Goal: Task Accomplishment & Management: Manage account settings

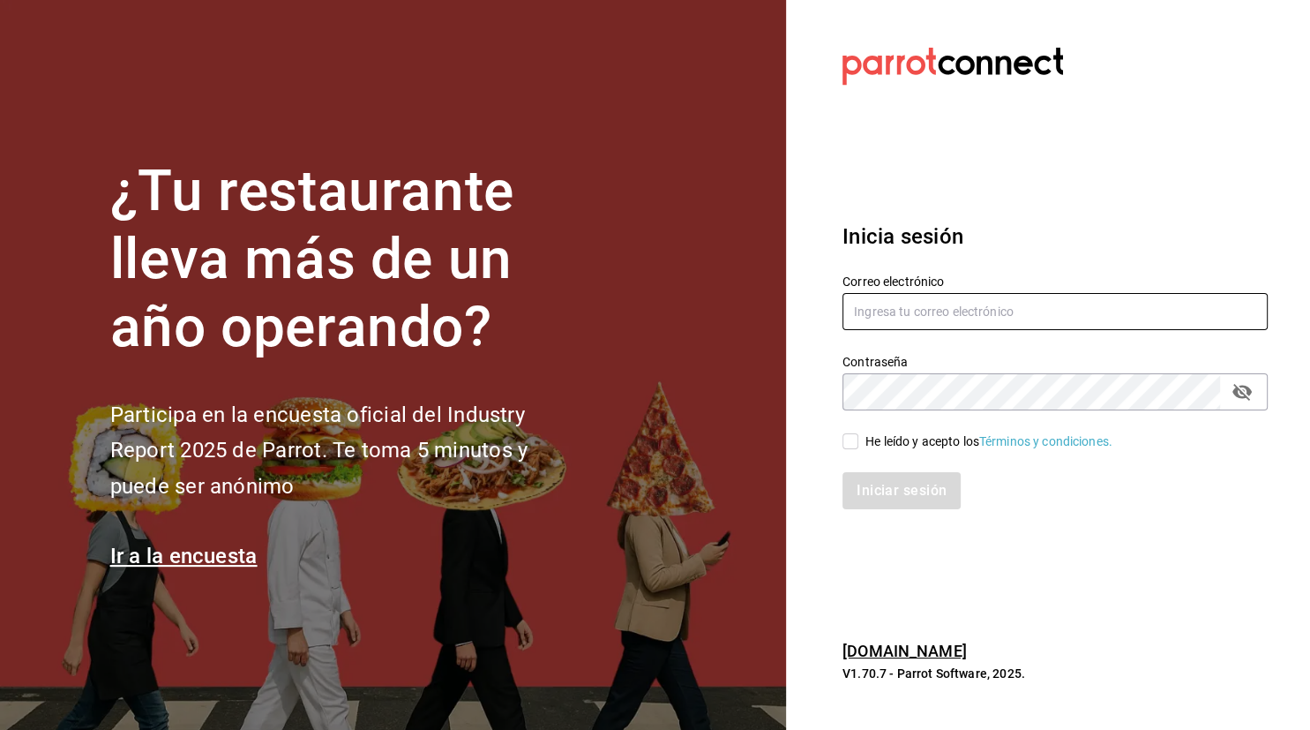
click at [929, 322] on input "text" at bounding box center [1054, 311] width 425 height 37
type input "[EMAIL_ADDRESS][DOMAIN_NAME]"
click at [851, 442] on input "He leído y acepto los Términos y condiciones." at bounding box center [850, 441] width 16 height 16
checkbox input "true"
click at [869, 493] on button "Iniciar sesión" at bounding box center [902, 490] width 120 height 37
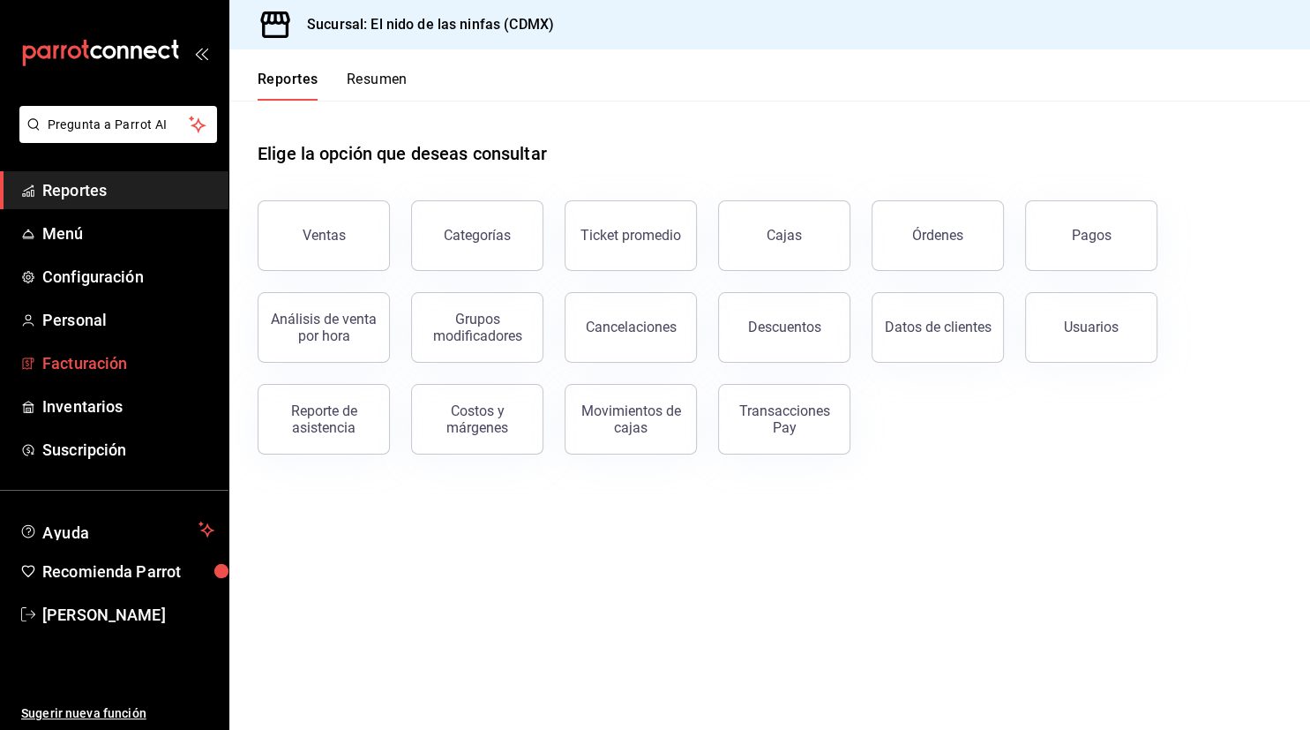
click at [146, 363] on span "Facturación" at bounding box center [128, 363] width 172 height 24
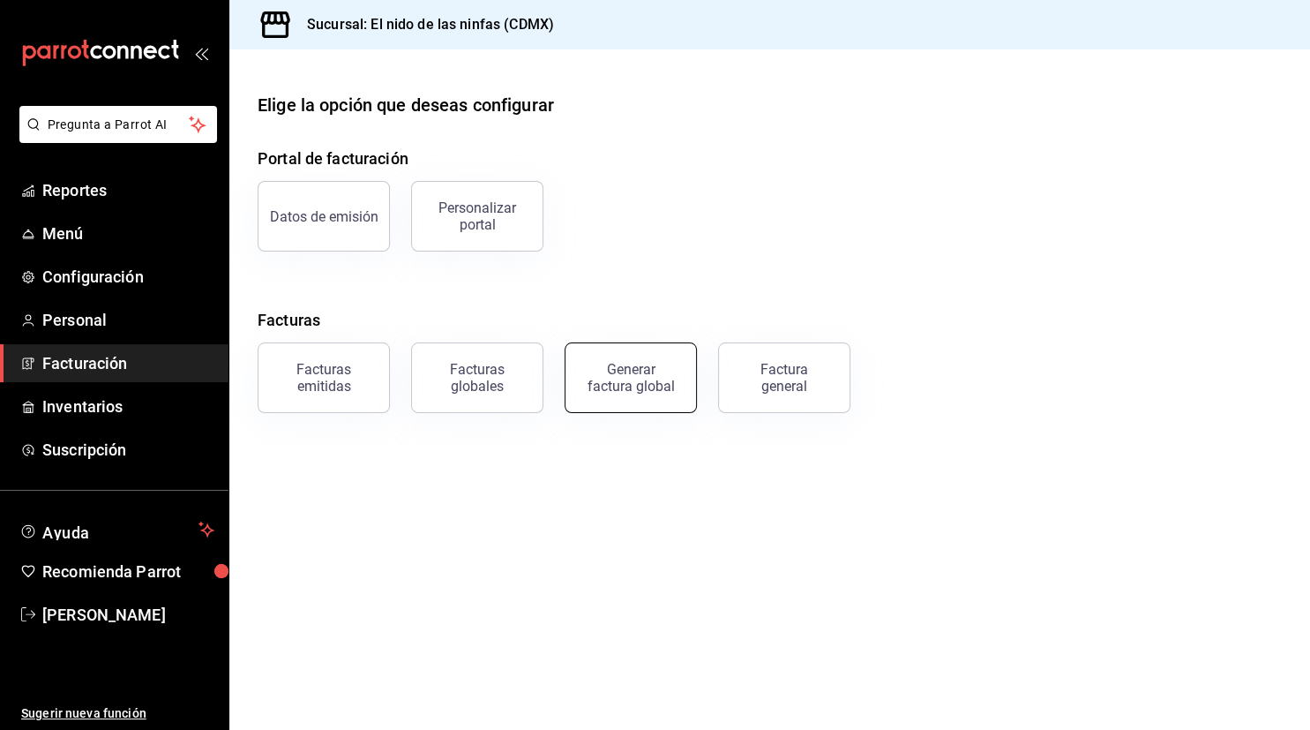
click at [655, 393] on button "Generar factura global" at bounding box center [631, 377] width 132 height 71
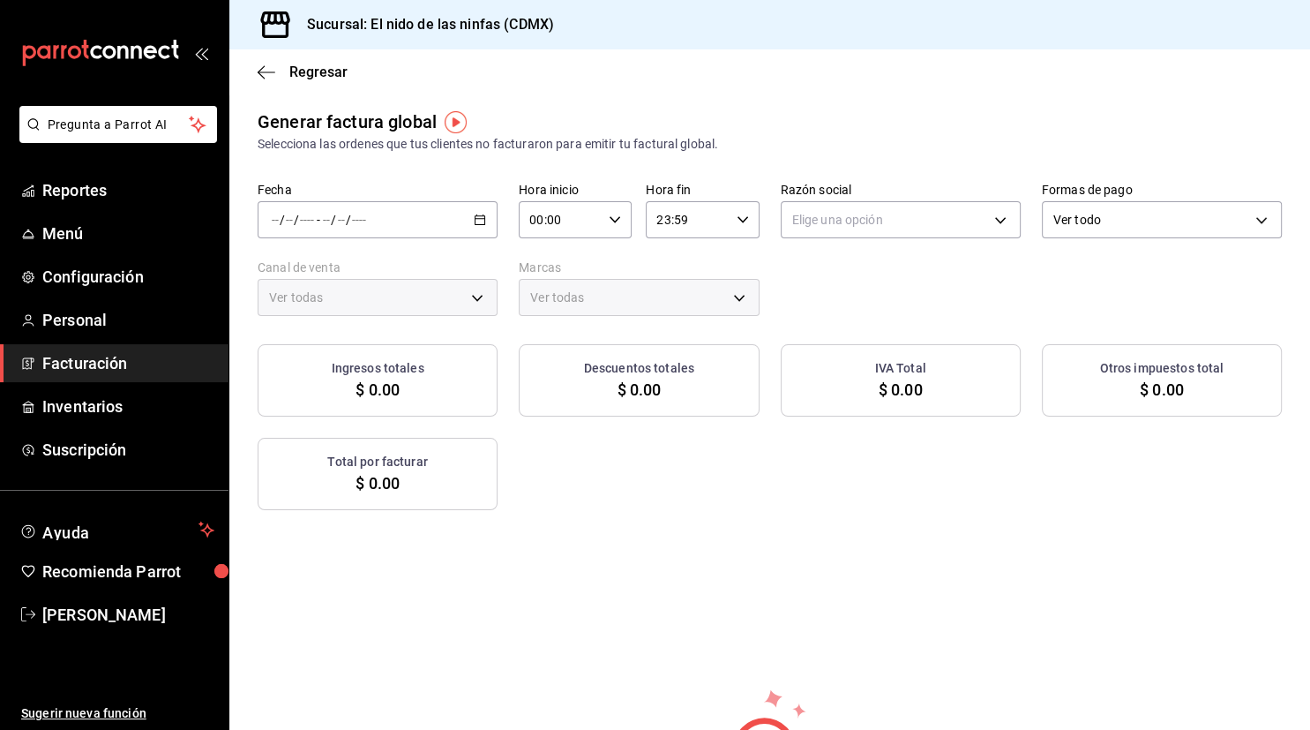
type input "PARROT,UBER_EATS,RAPPI,DIDI_FOOD,ONLINE"
click at [99, 195] on span "Reportes" at bounding box center [128, 190] width 172 height 24
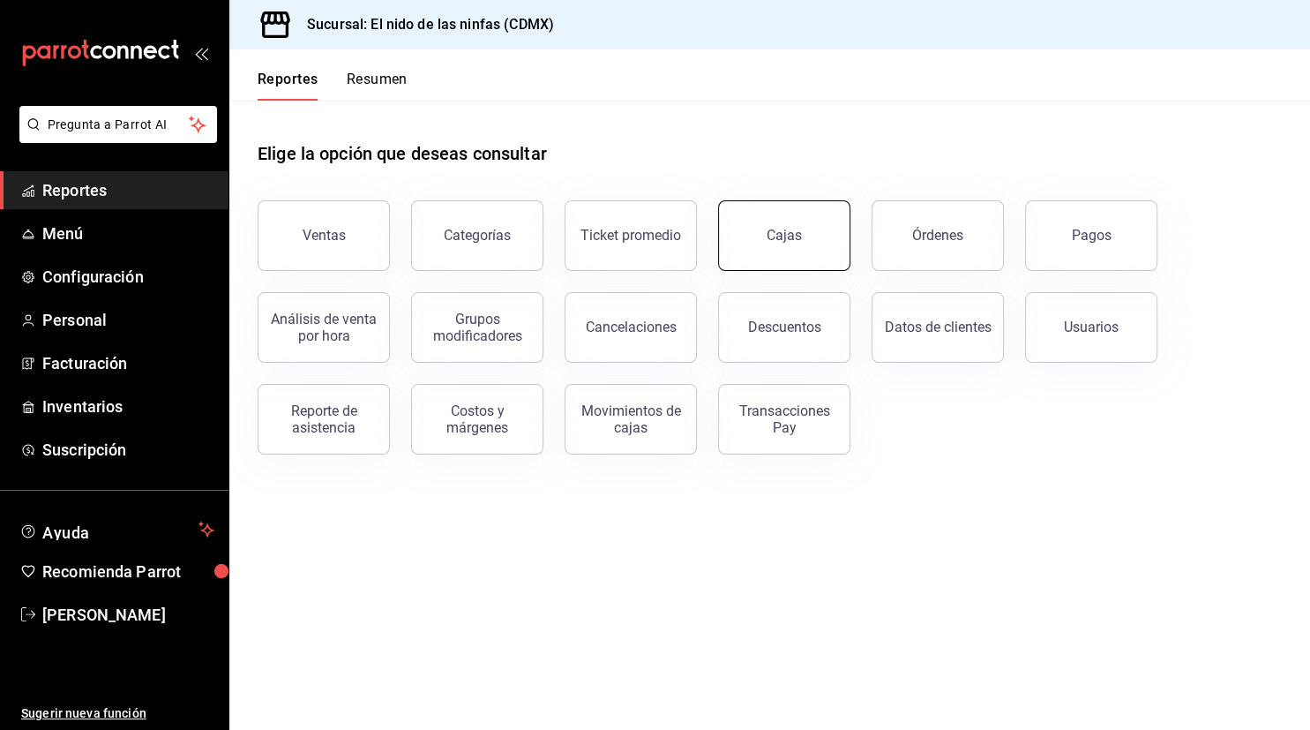
click at [812, 236] on link "Cajas" at bounding box center [784, 235] width 132 height 71
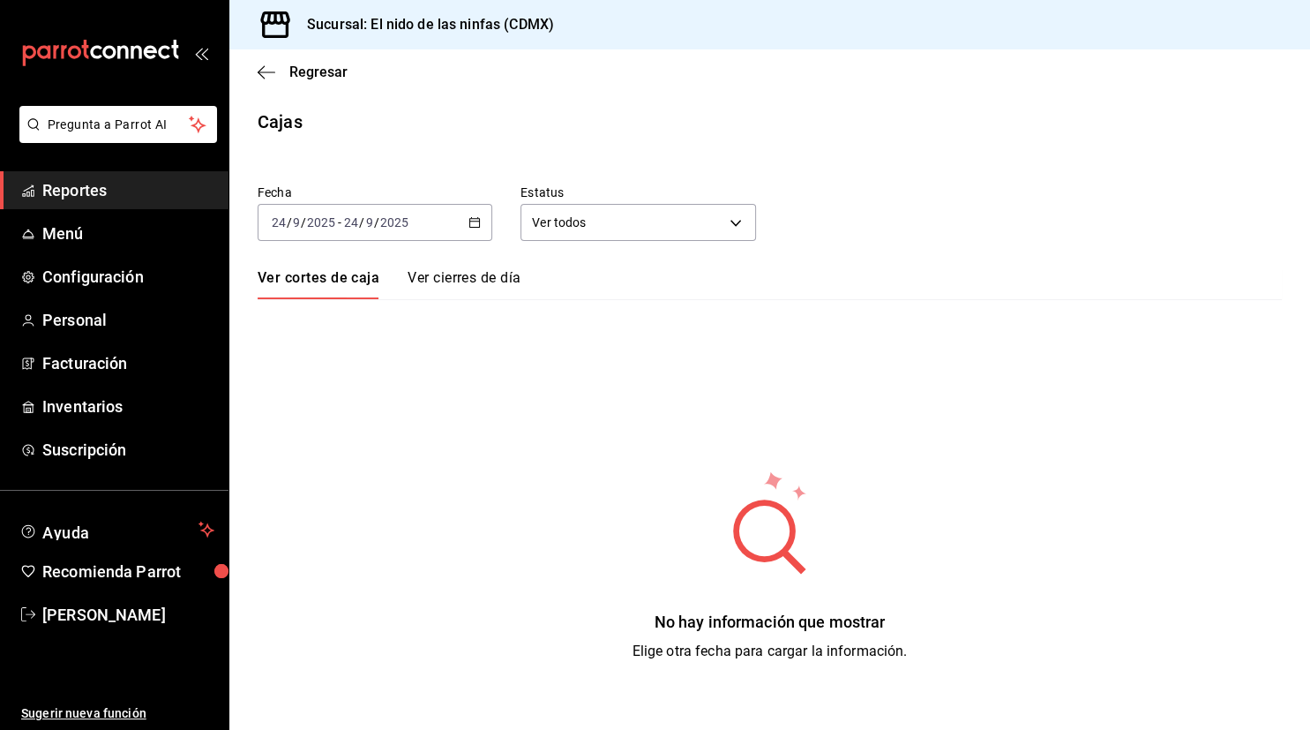
click at [475, 221] on icon "button" at bounding box center [474, 222] width 12 height 12
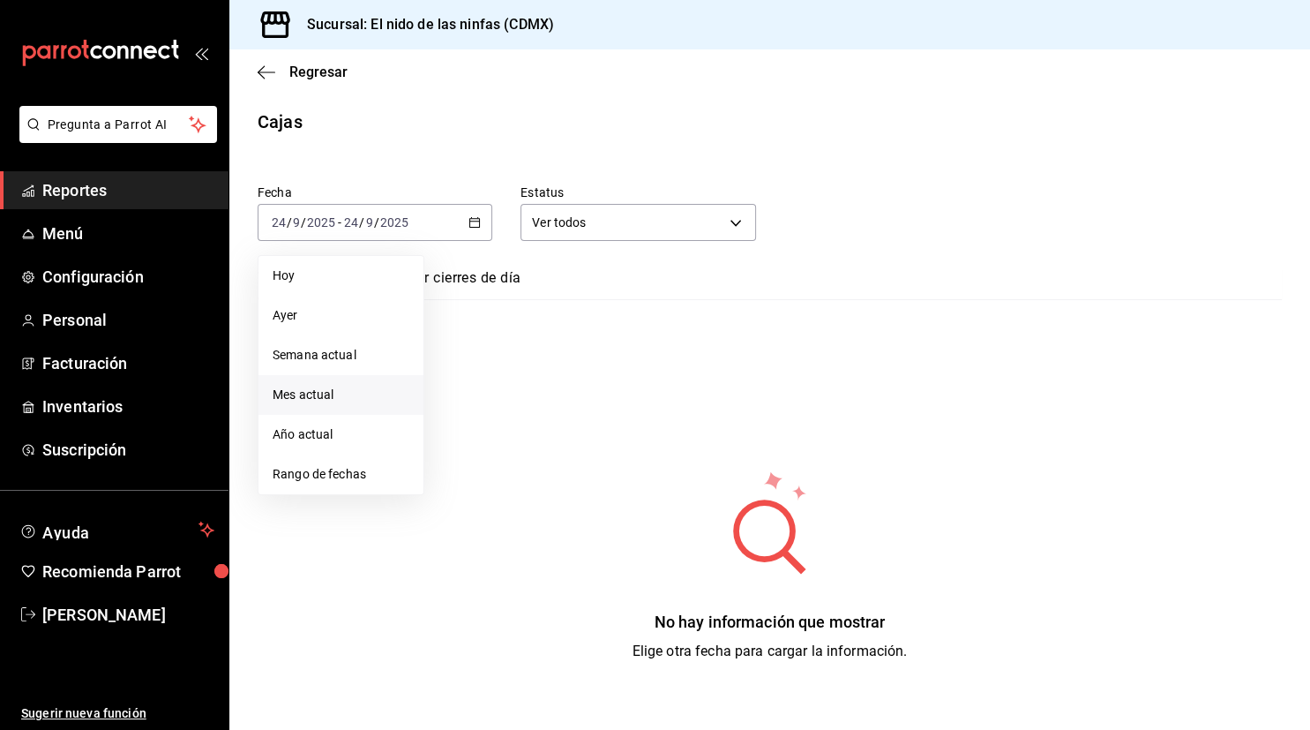
click at [311, 388] on span "Mes actual" at bounding box center [341, 395] width 137 height 19
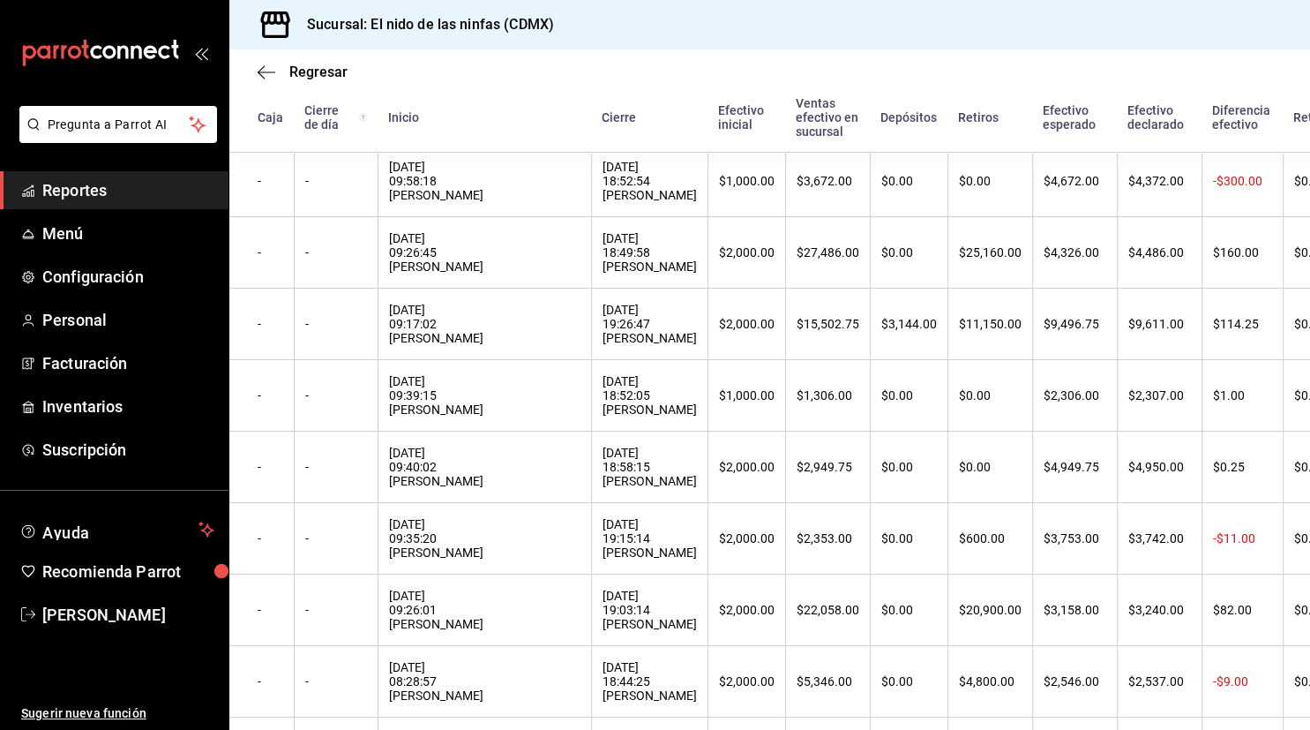
scroll to position [251, 0]
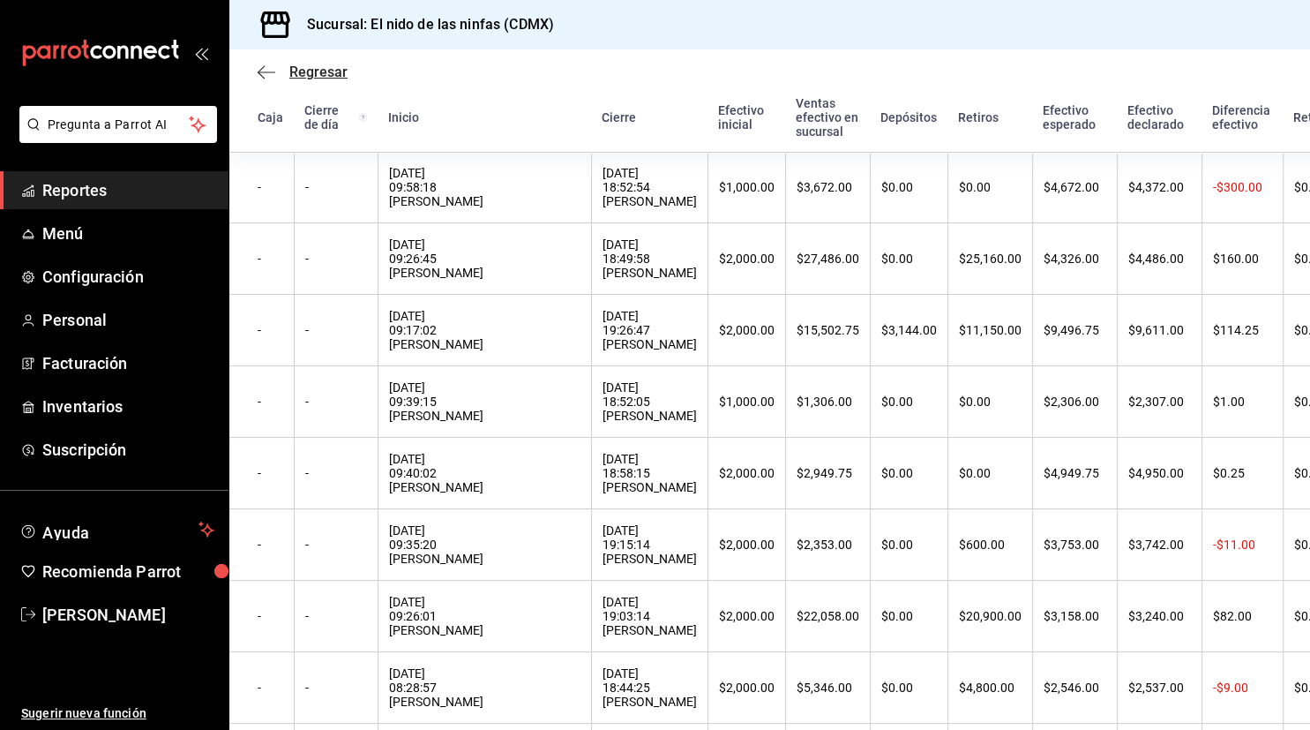
click at [262, 79] on icon "button" at bounding box center [267, 72] width 18 height 16
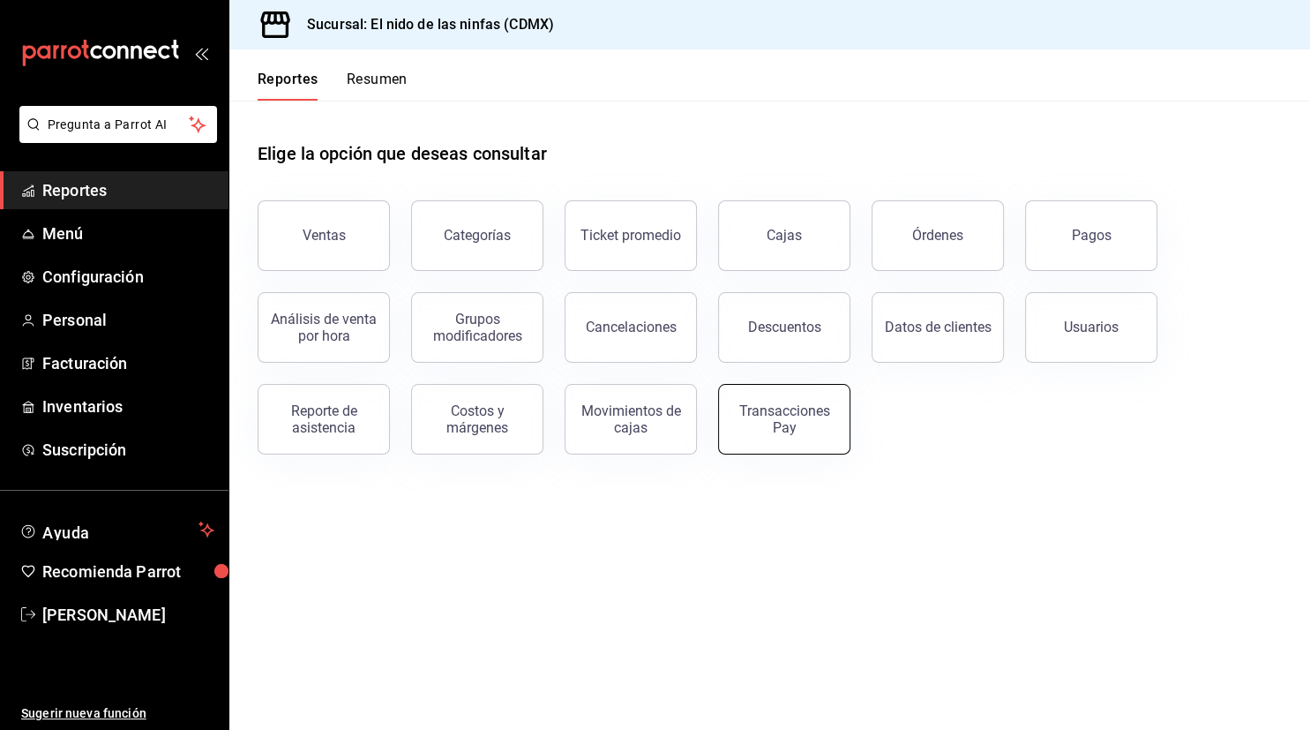
click at [772, 431] on div "Transacciones Pay" at bounding box center [784, 419] width 109 height 34
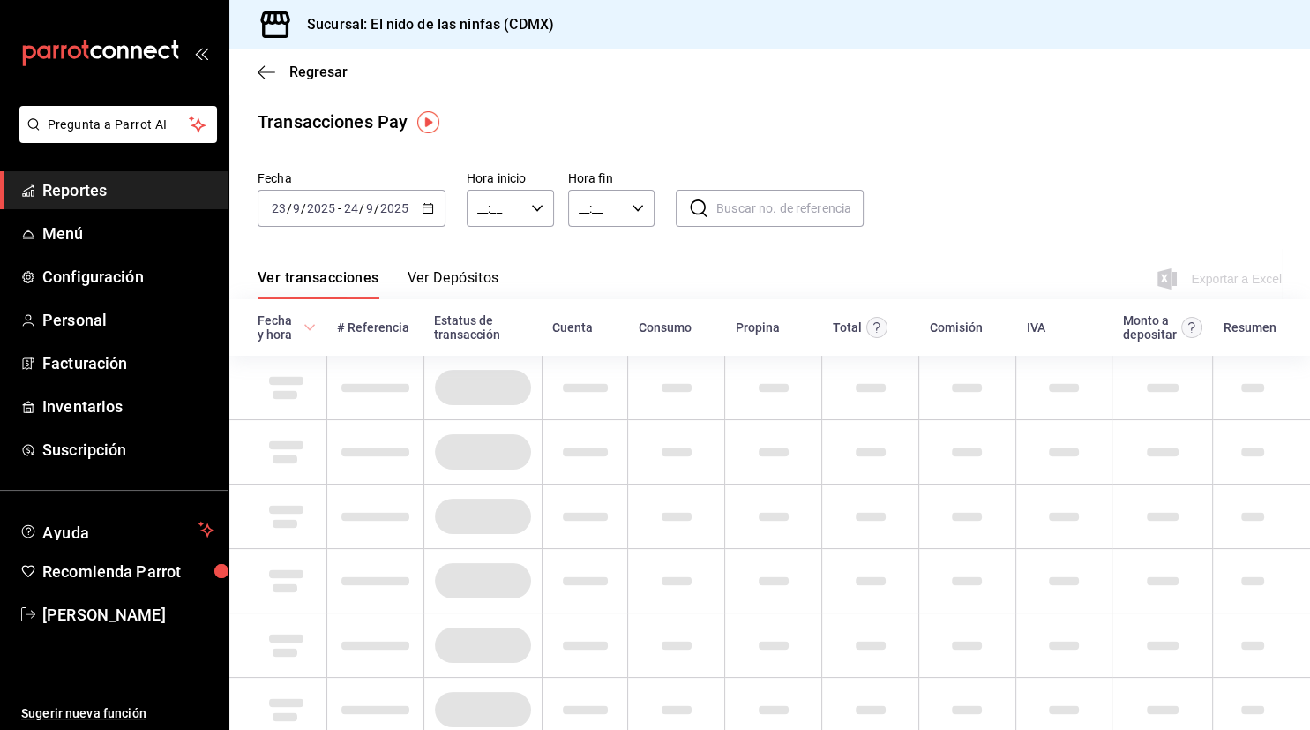
type input "00:00"
type input "23:59"
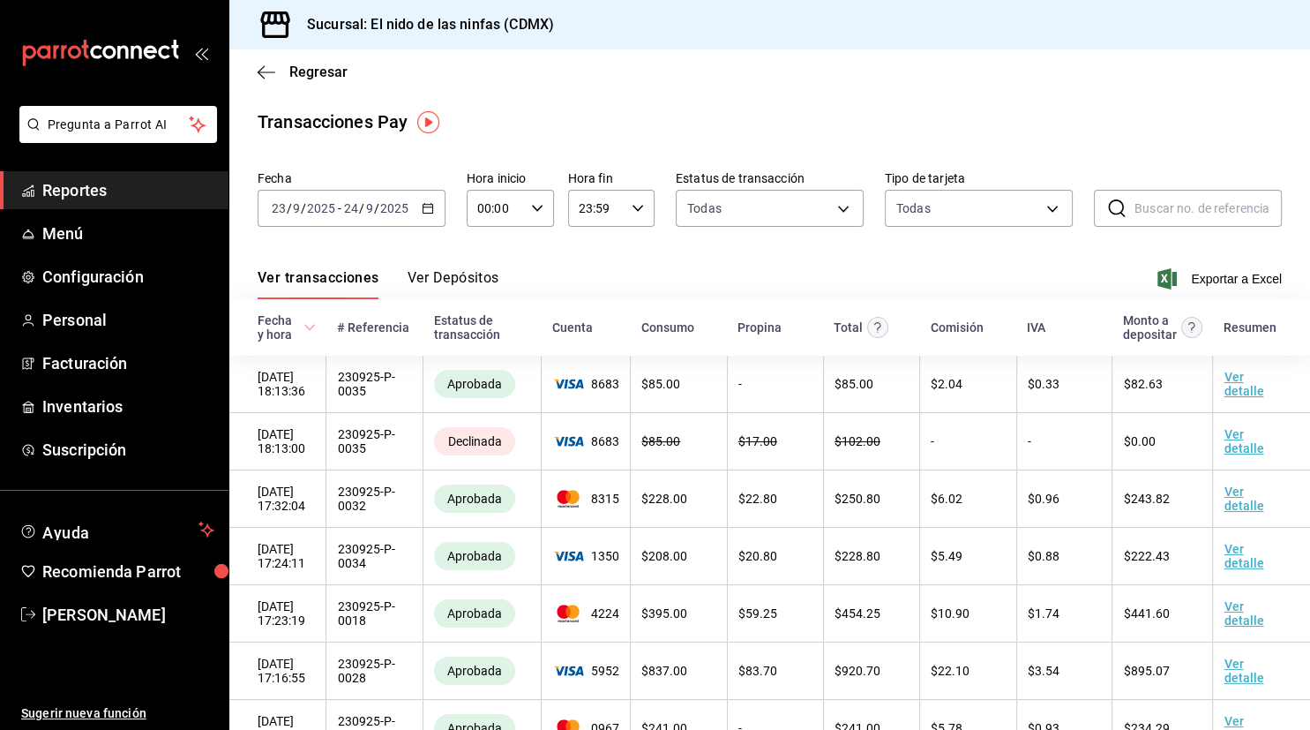
click at [423, 213] on \(Stroke\) "button" at bounding box center [428, 209] width 11 height 10
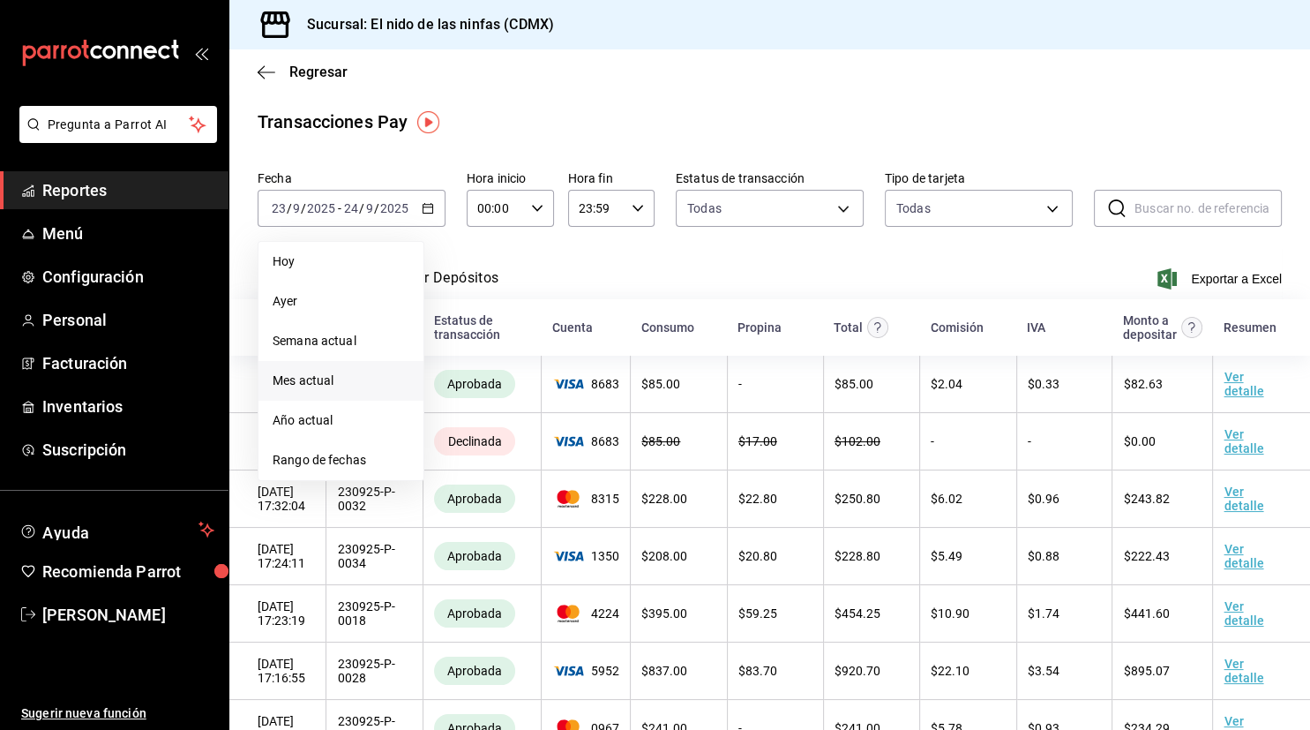
click at [326, 381] on span "Mes actual" at bounding box center [341, 380] width 137 height 19
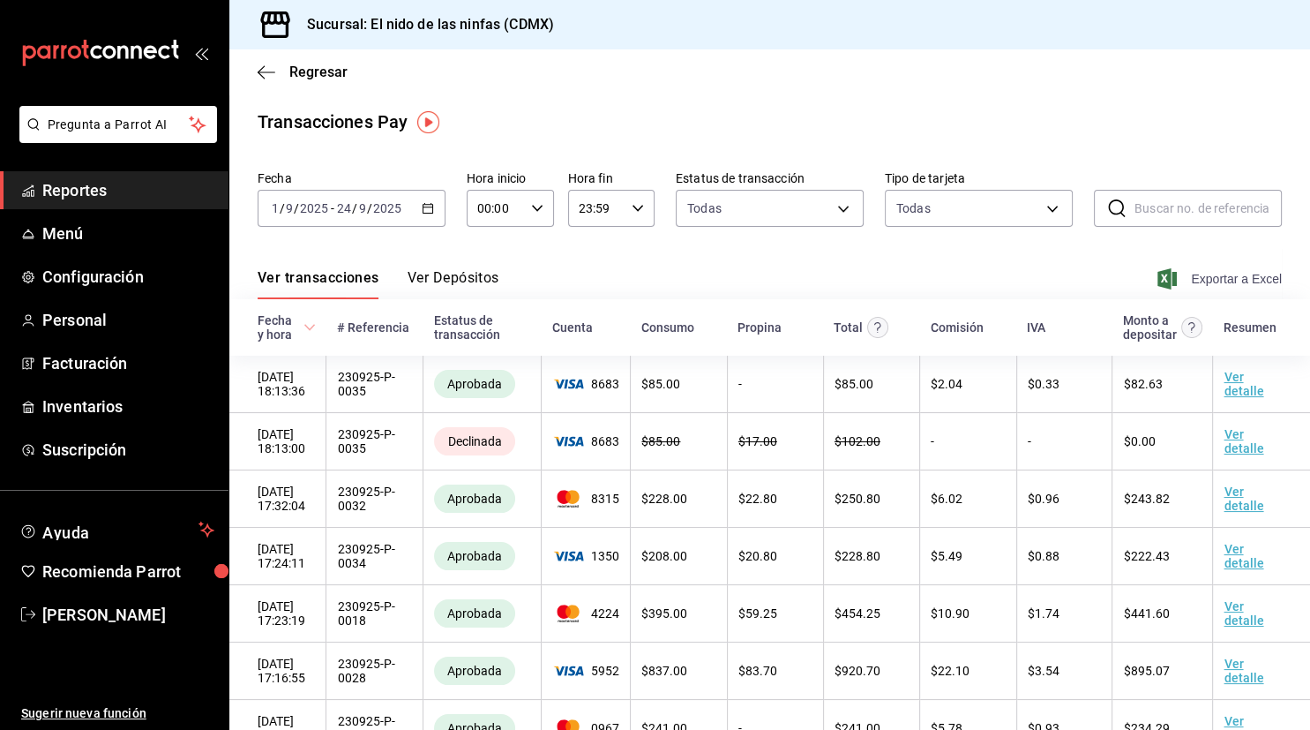
click at [1244, 288] on span "Exportar a Excel" at bounding box center [1221, 278] width 121 height 21
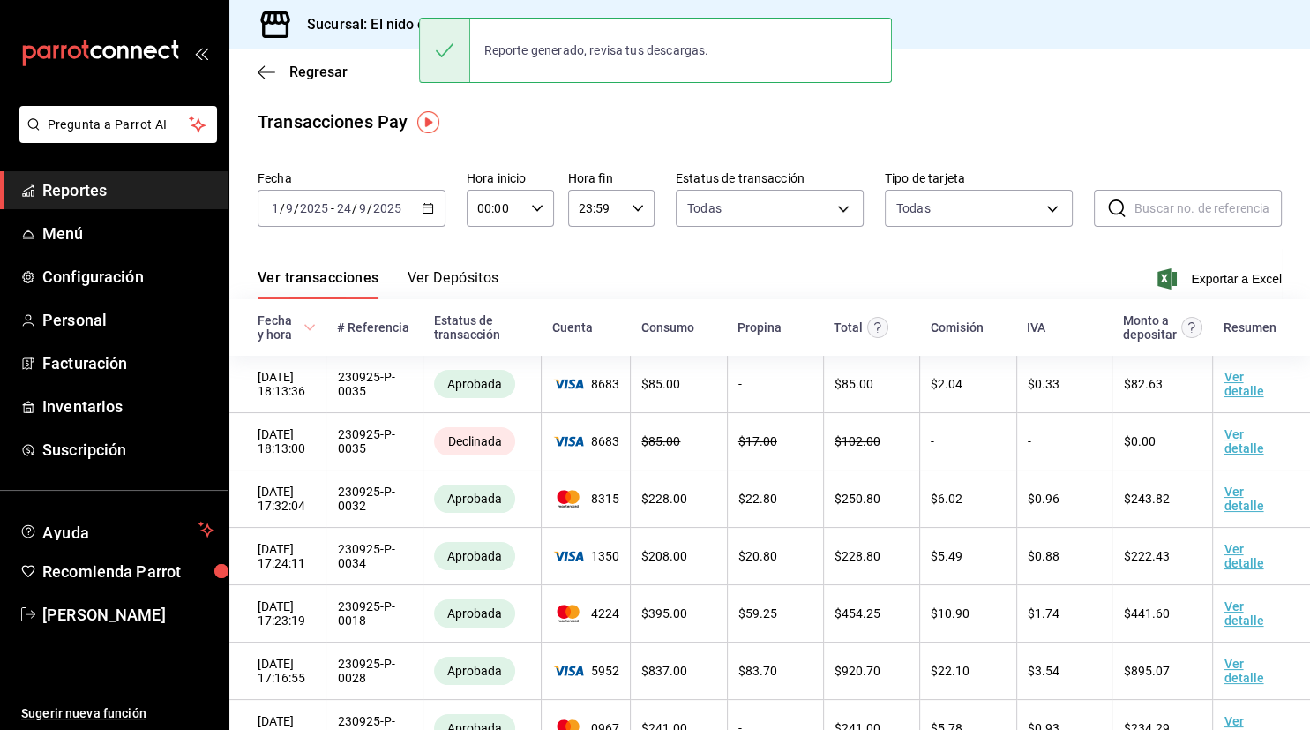
click at [458, 281] on button "Ver Depósitos" at bounding box center [454, 284] width 92 height 30
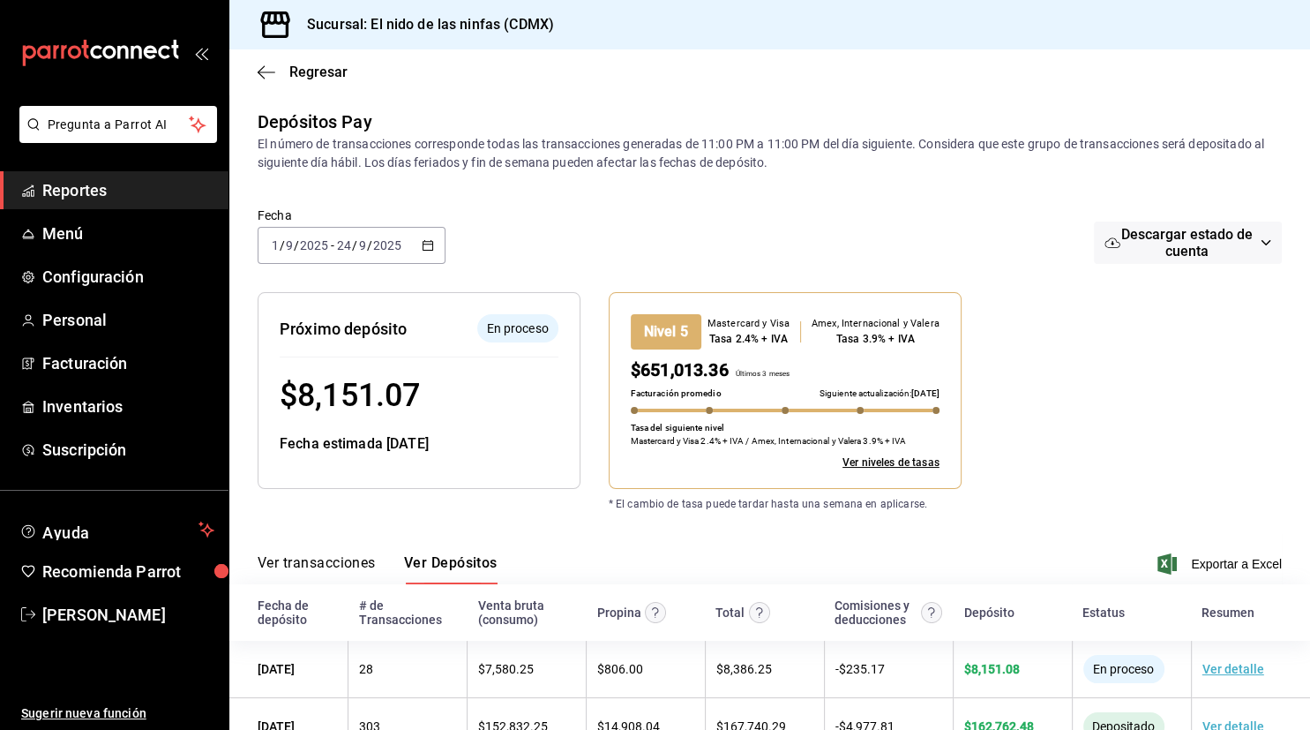
click at [1171, 252] on span "Descargar estado de cuenta" at bounding box center [1186, 243] width 133 height 34
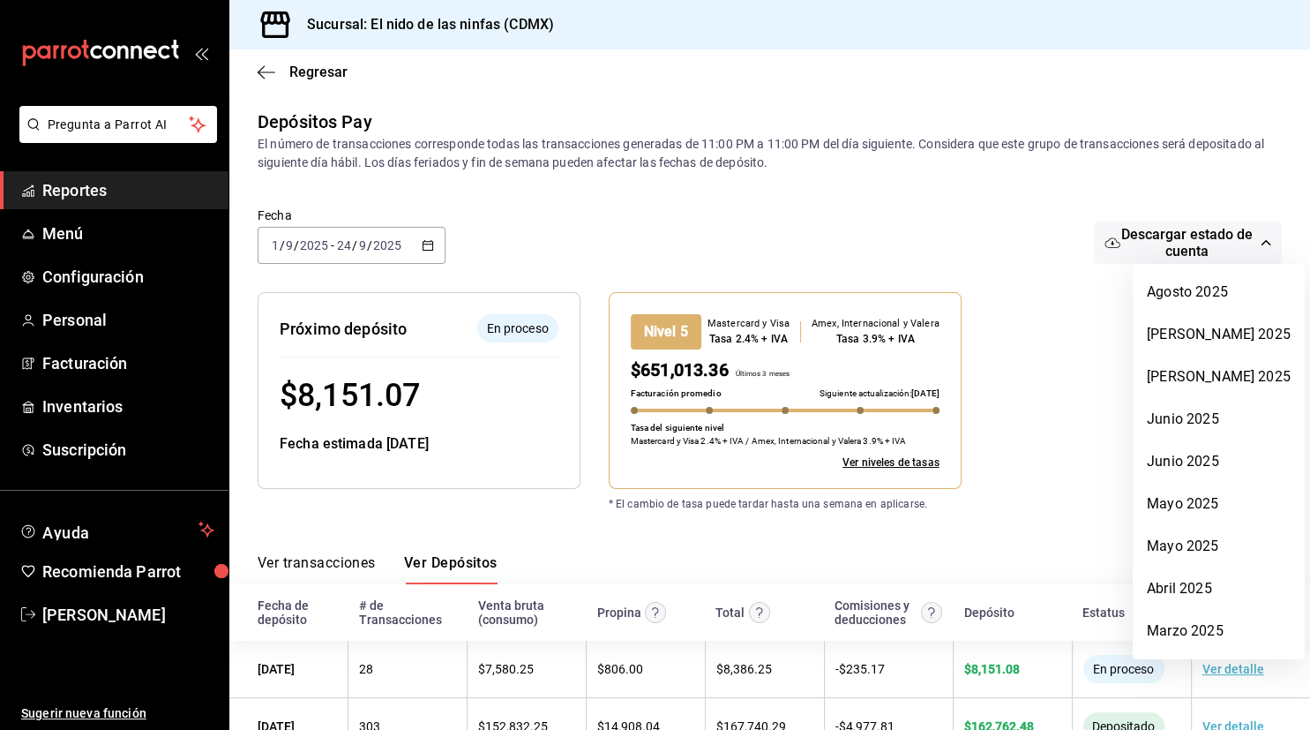
click at [1071, 323] on div at bounding box center [655, 365] width 1310 height 730
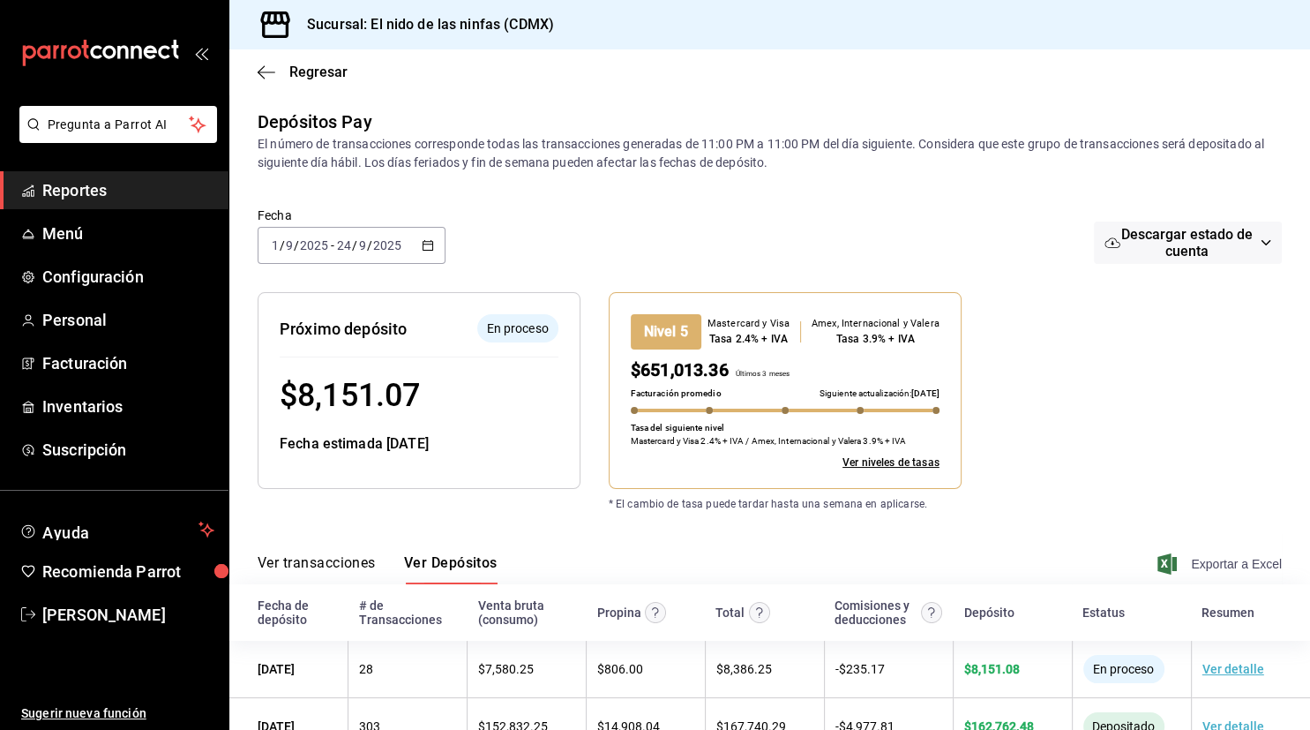
click at [1262, 565] on span "Exportar a Excel" at bounding box center [1221, 563] width 121 height 21
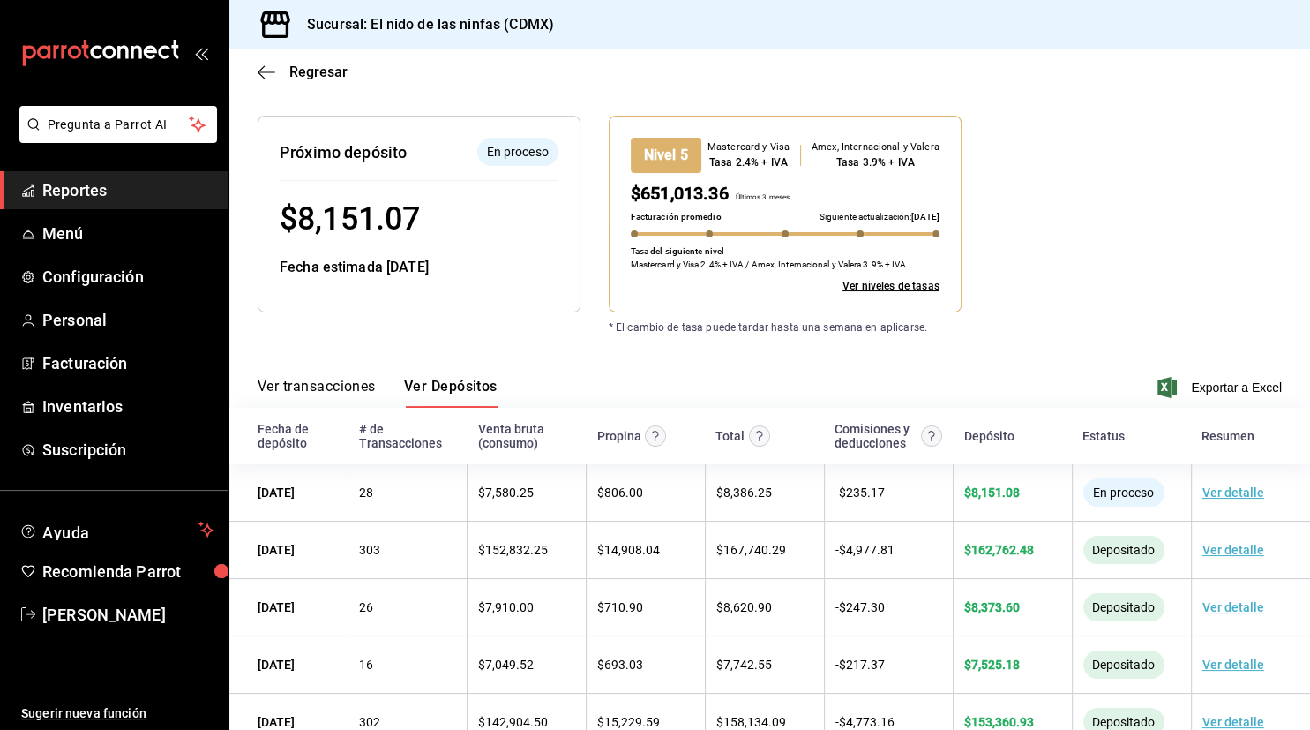
scroll to position [162, 0]
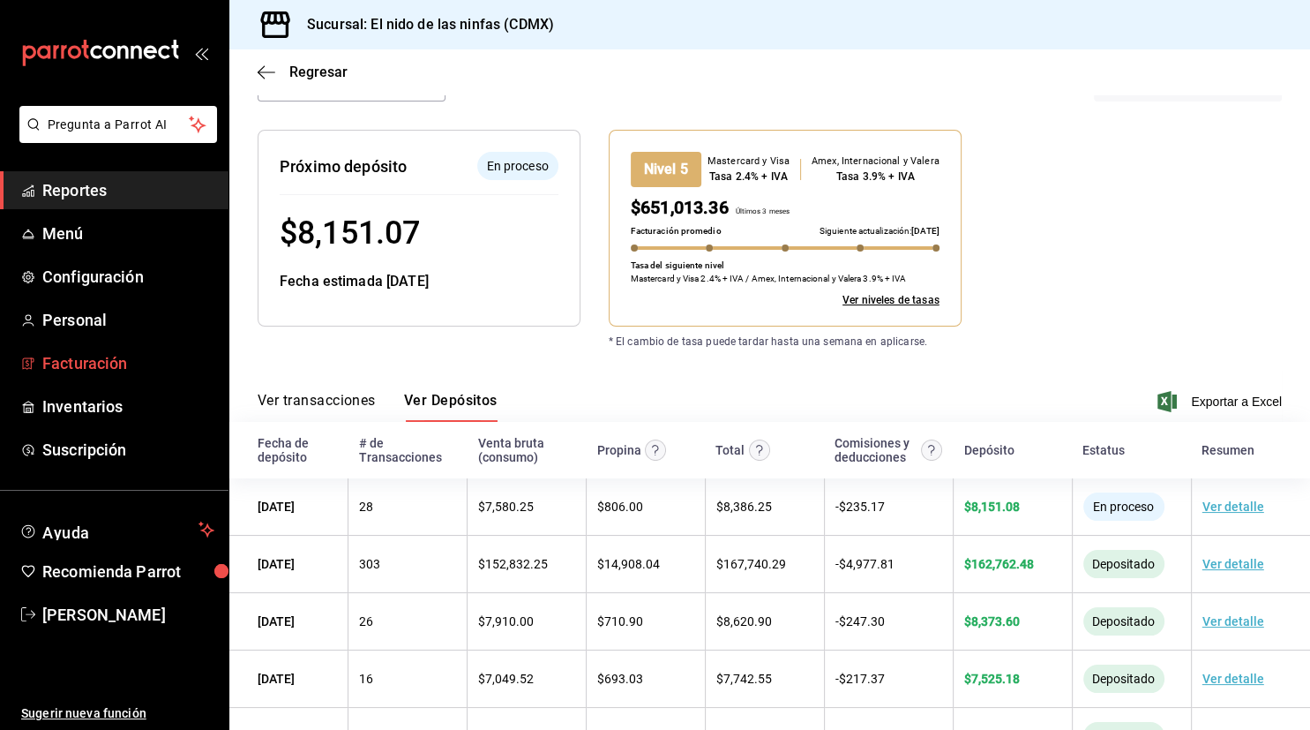
click at [91, 355] on span "Facturación" at bounding box center [128, 363] width 172 height 24
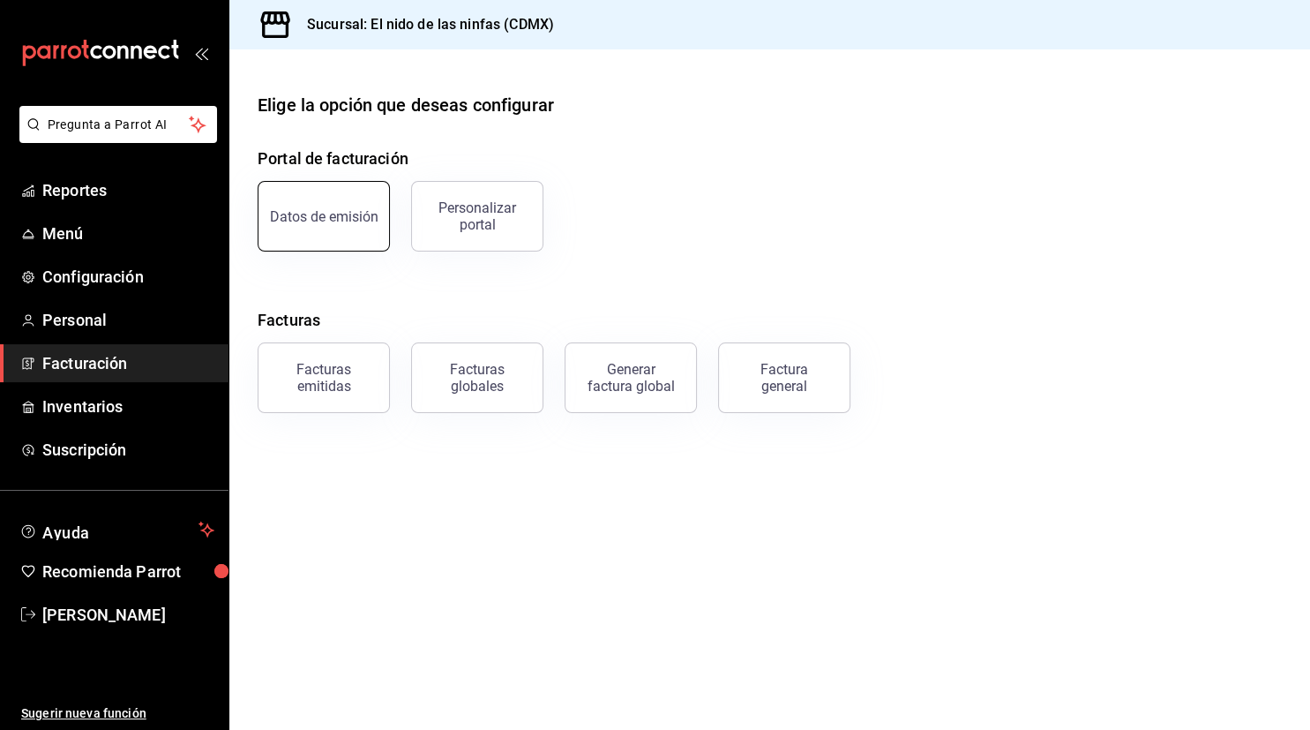
click at [342, 226] on button "Datos de emisión" at bounding box center [324, 216] width 132 height 71
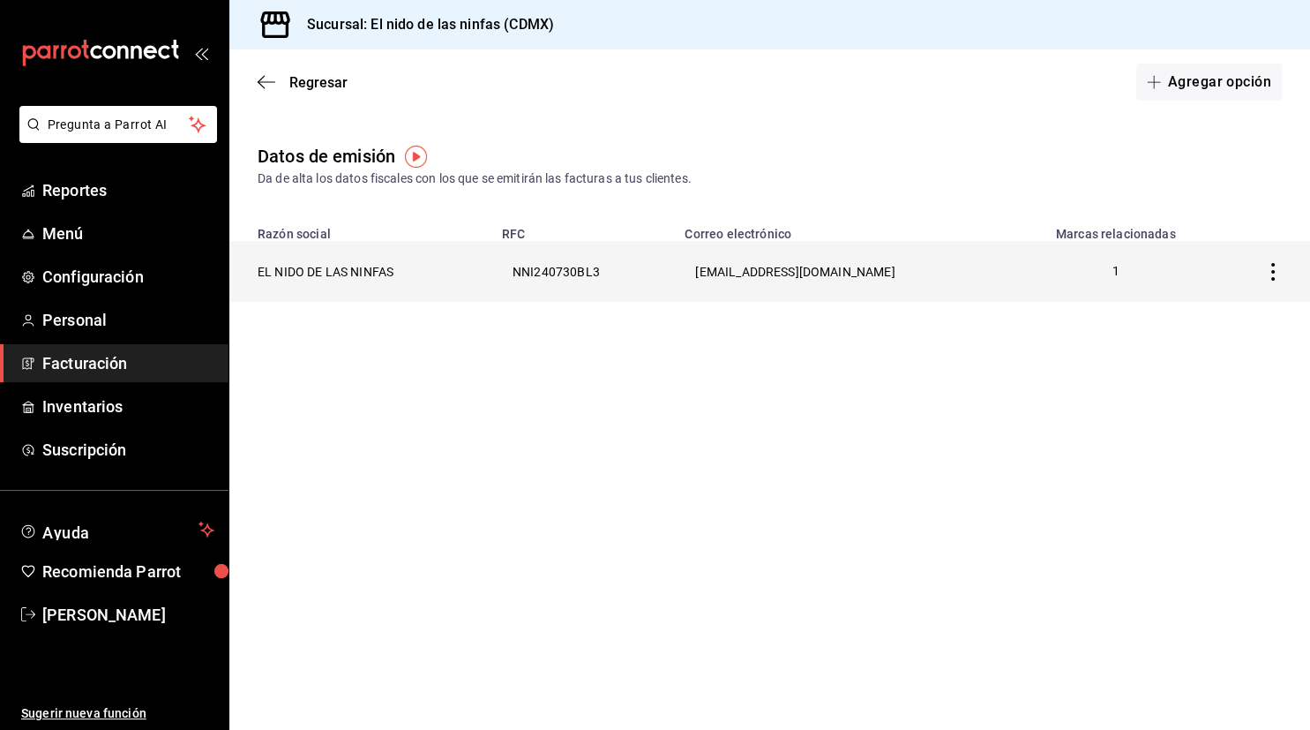
click at [1277, 272] on icon "button" at bounding box center [1273, 272] width 18 height 18
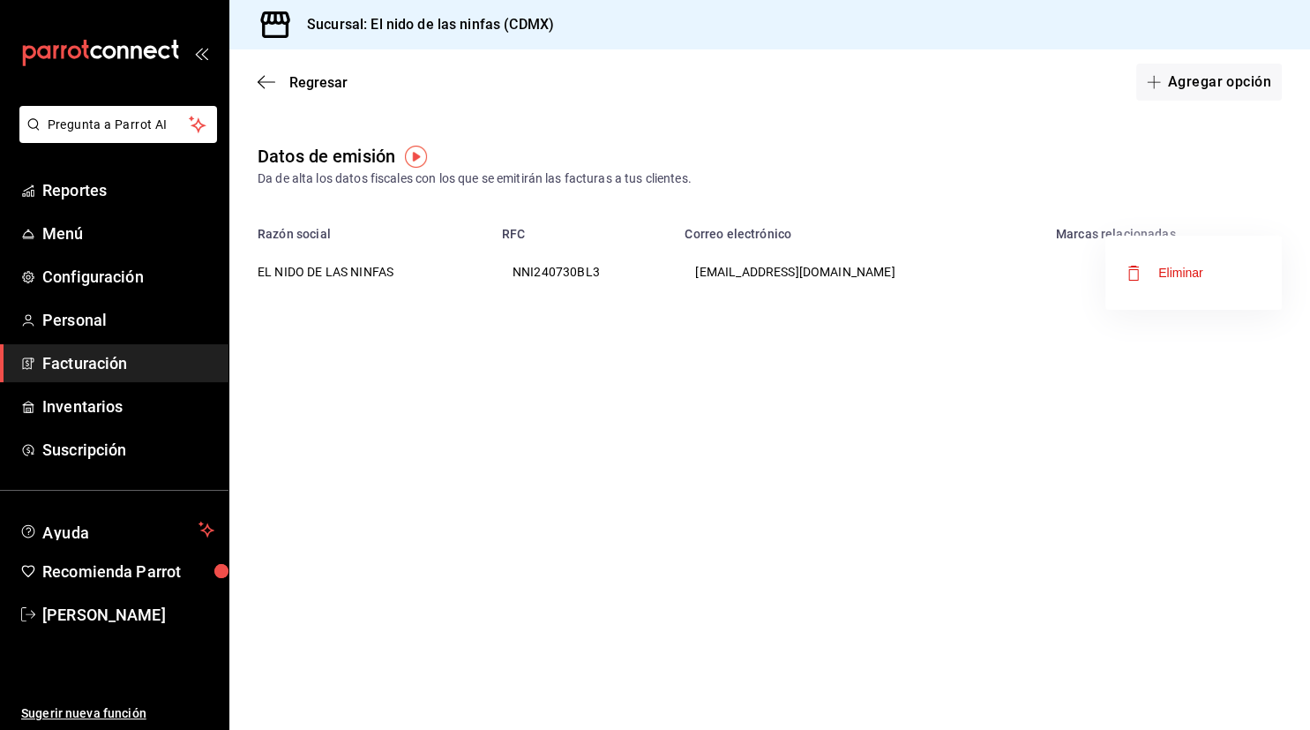
click at [262, 79] on div at bounding box center [655, 365] width 1310 height 730
click at [302, 90] on span "Regresar" at bounding box center [318, 82] width 58 height 17
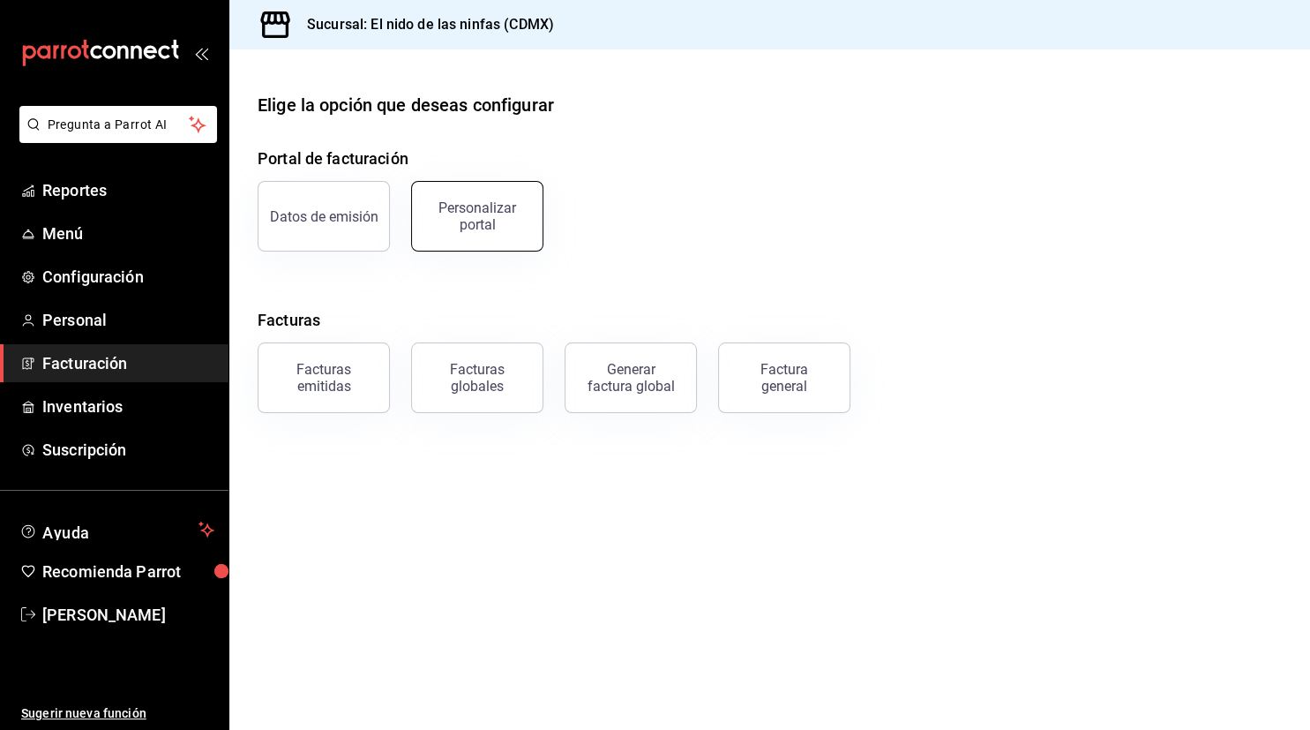
click at [436, 208] on div "Personalizar portal" at bounding box center [477, 216] width 109 height 34
